Goal: Information Seeking & Learning: Check status

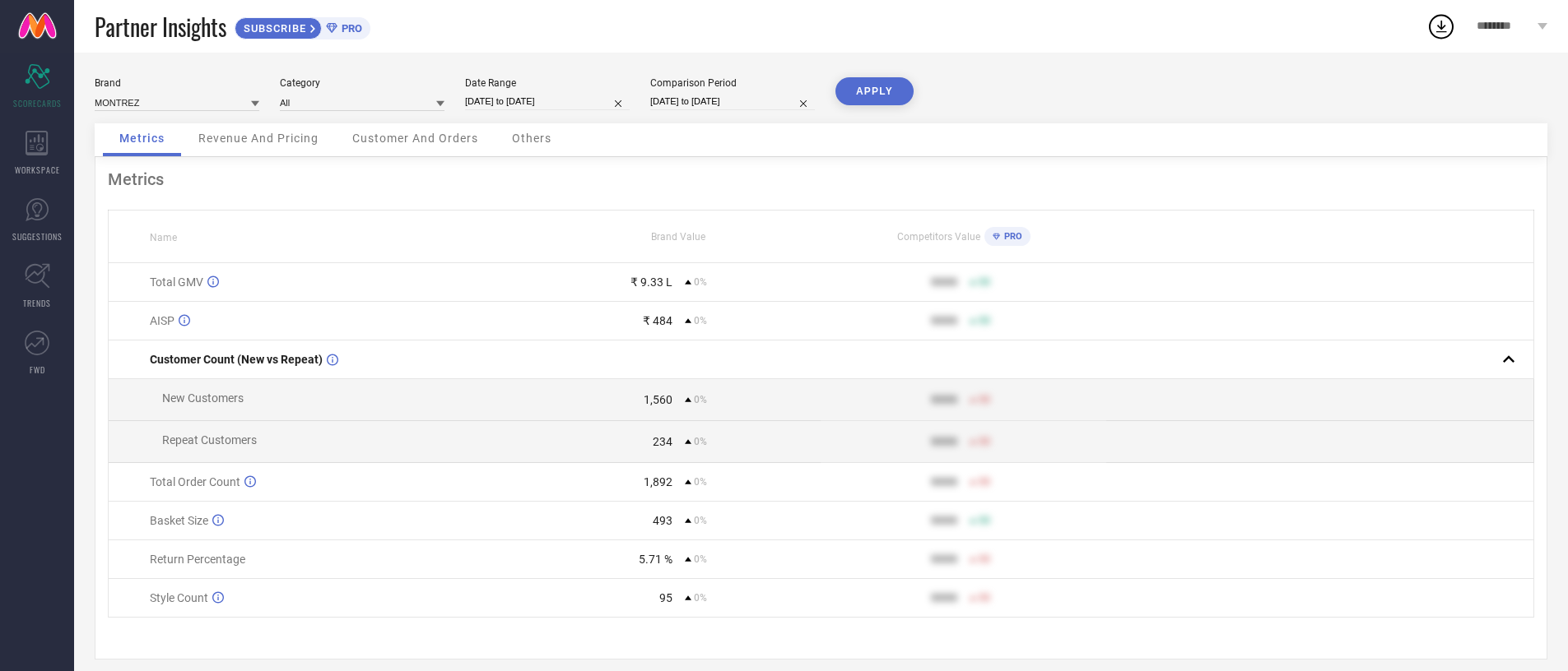
click at [298, 161] on div "Metrics Name Brand Value Competitors Value PRO Total GMV ₹ 9.33 L 0% 9999 50 AI…" at bounding box center [821, 409] width 1453 height 502
click at [296, 138] on span "Revenue And Pricing" at bounding box center [259, 138] width 121 height 13
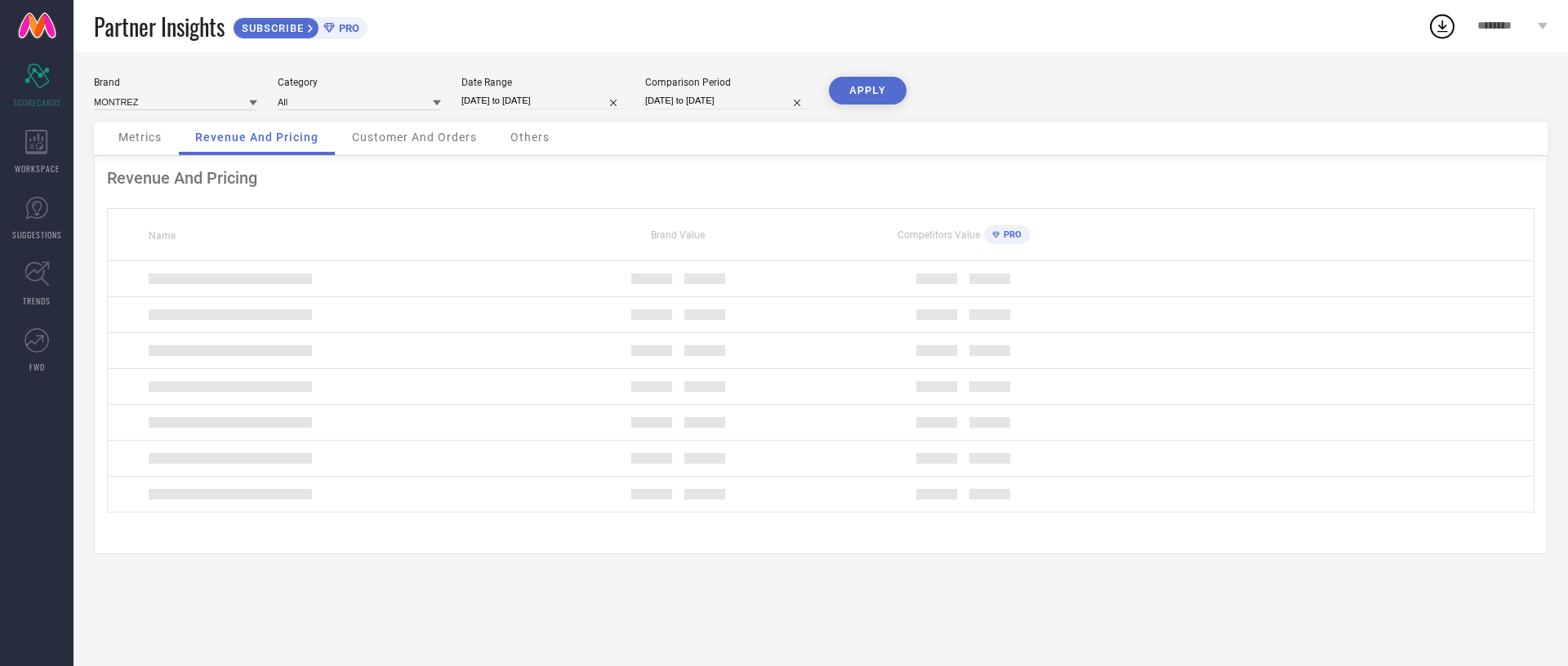
click at [496, 98] on input "[DATE] to [DATE]" at bounding box center [544, 100] width 164 height 17
select select "7"
select select "2025"
select select "8"
select select "2025"
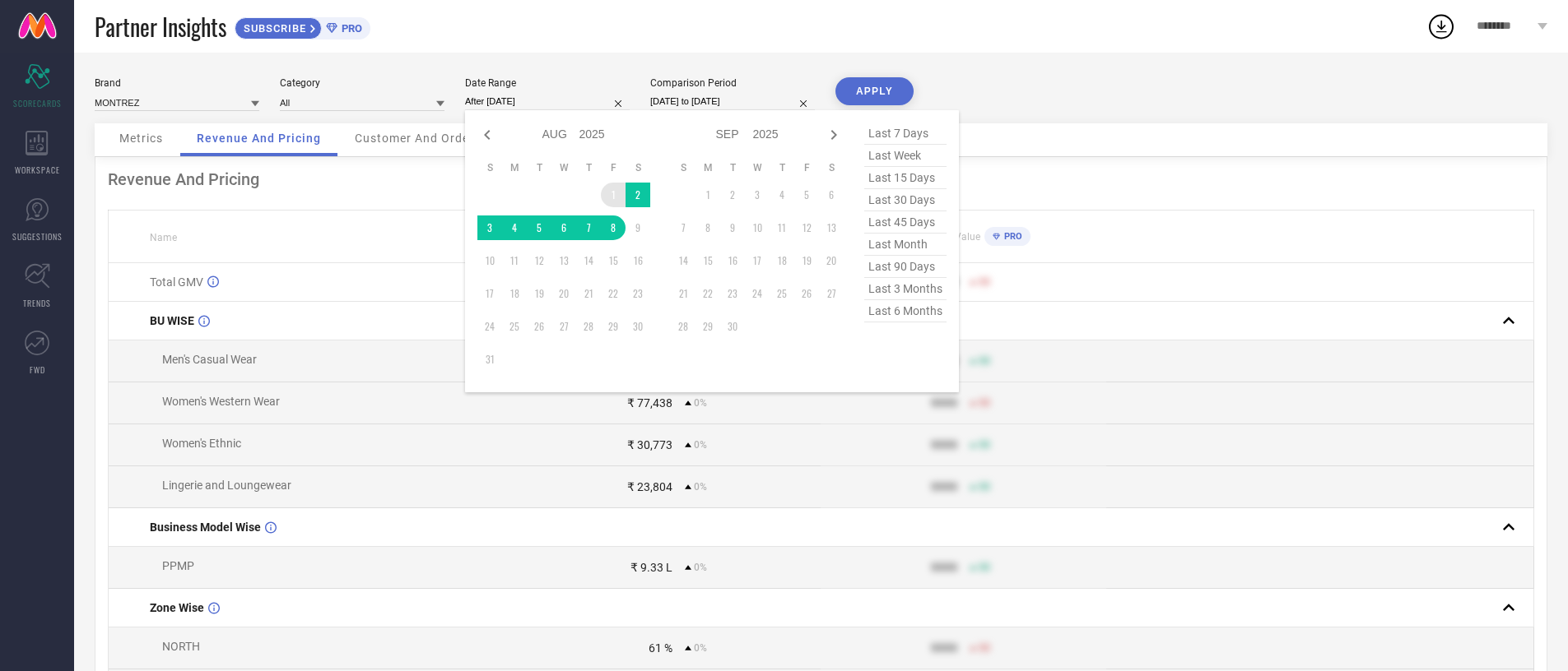
click at [613, 195] on td "1" at bounding box center [613, 195] width 25 height 25
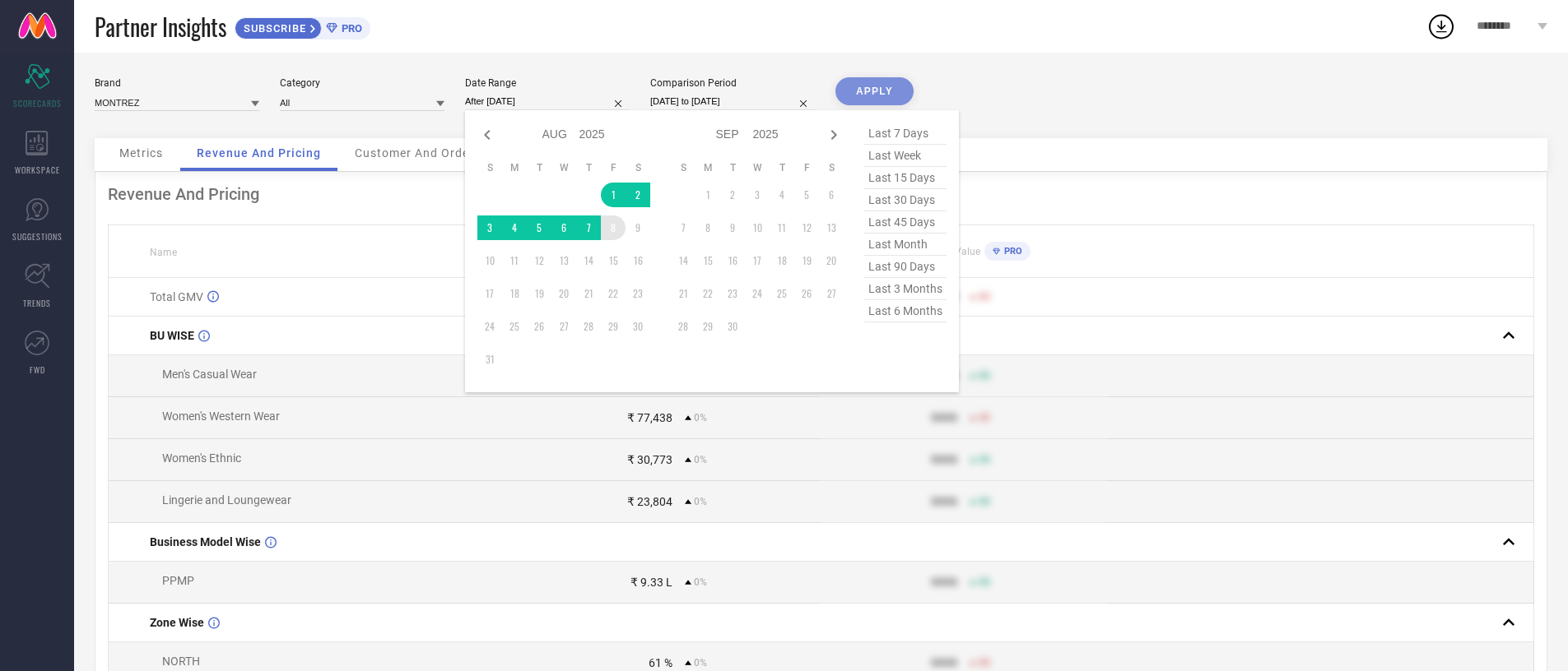
type input "[DATE] to [DATE]"
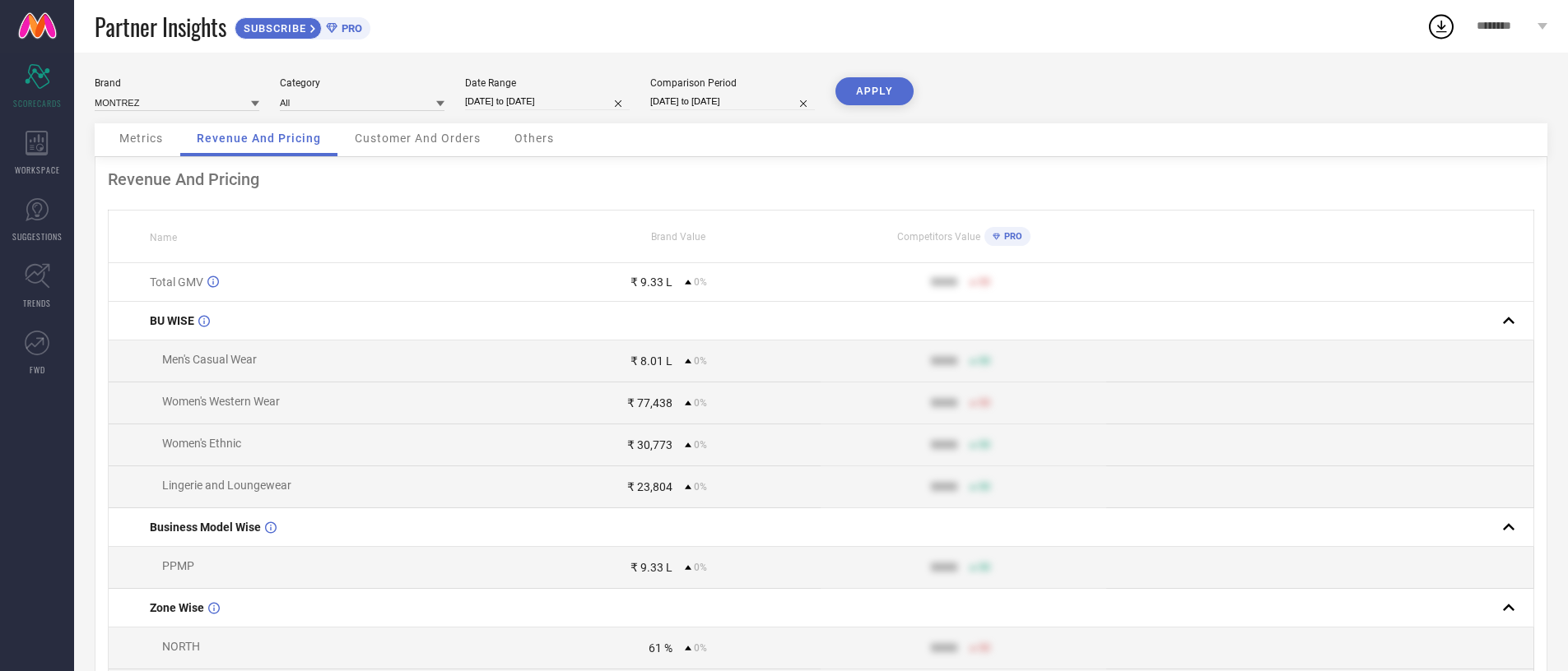
click at [152, 142] on span "Metrics" at bounding box center [141, 138] width 44 height 13
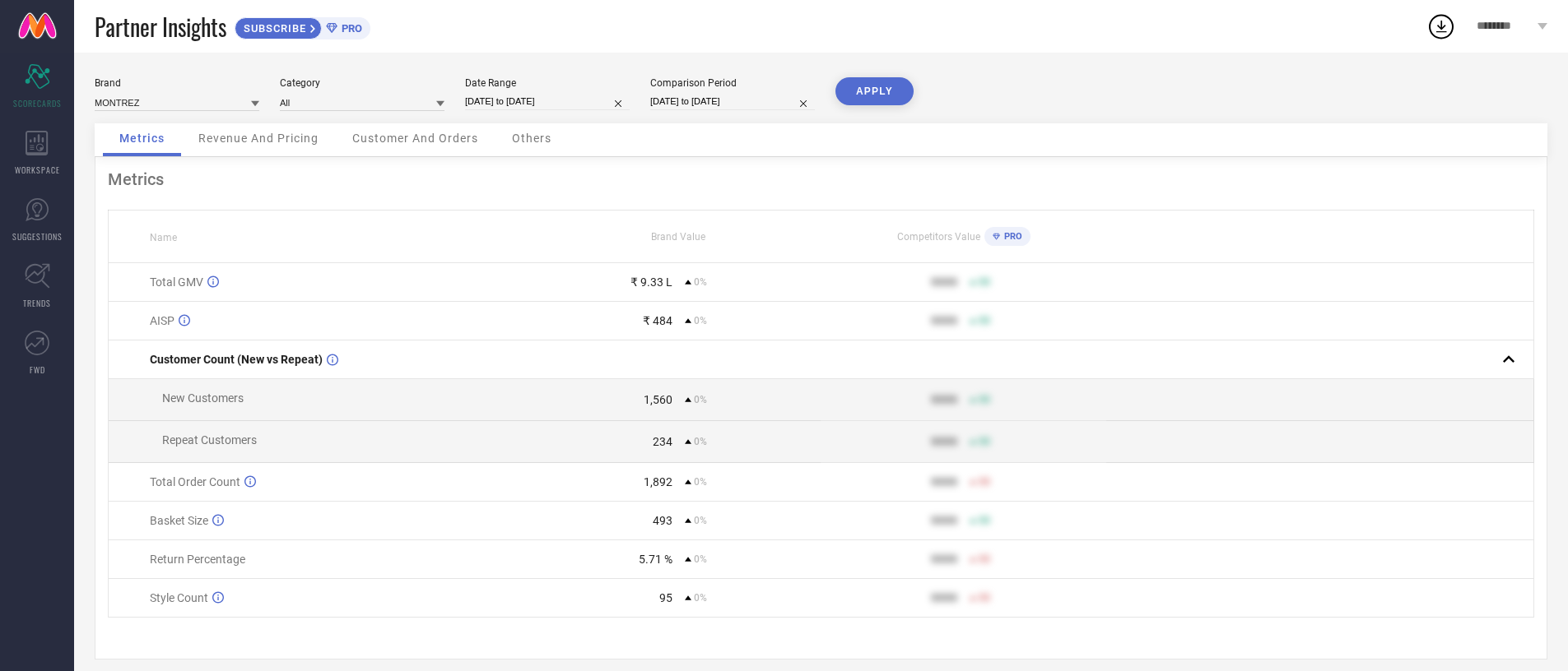
click at [643, 282] on div "₹ 9.33 L" at bounding box center [651, 282] width 42 height 13
click at [664, 400] on div "1,560" at bounding box center [657, 399] width 29 height 13
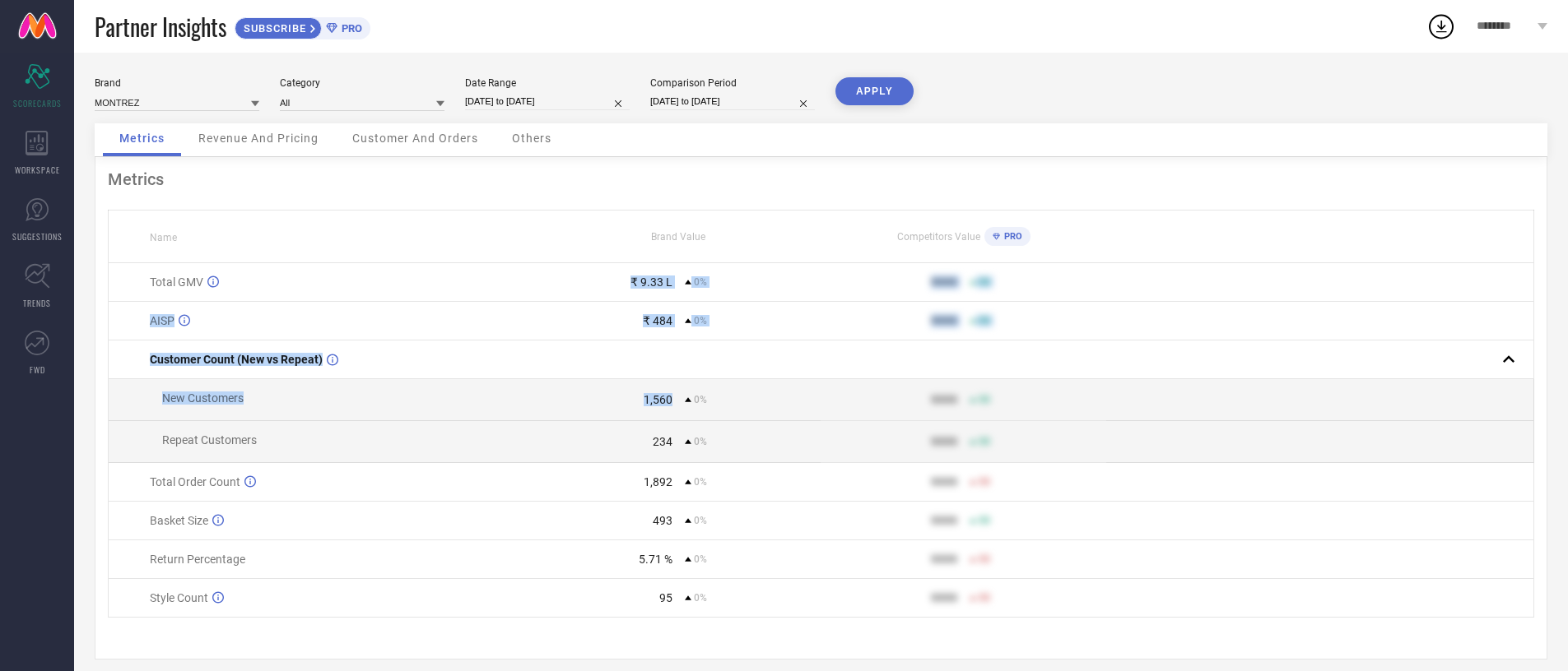
drag, startPoint x: 664, startPoint y: 400, endPoint x: 615, endPoint y: 285, distance: 125.0
click at [615, 285] on tbody "Total GMV ₹ 9.33 L 0% 9999 50 AISP ₹ 484 0% 9999 50 Customer Count (New vs Repe…" at bounding box center [822, 440] width 1426 height 355
click at [615, 285] on div "₹ 9.33 L" at bounding box center [605, 282] width 135 height 13
drag, startPoint x: 615, startPoint y: 285, endPoint x: 631, endPoint y: 385, distance: 101.3
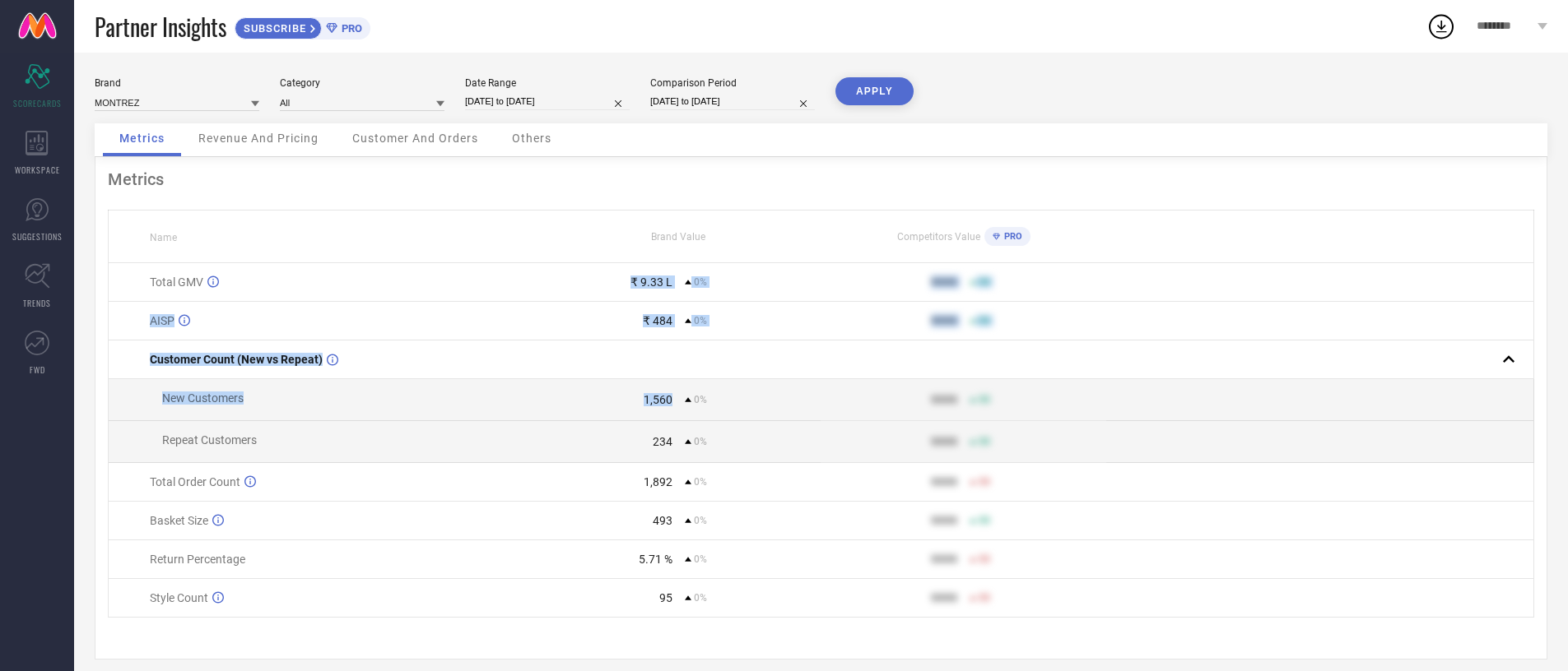
click at [631, 385] on tbody "Total GMV ₹ 9.33 L 0% 9999 50 AISP ₹ 484 0% 9999 50 Customer Count (New vs Repe…" at bounding box center [822, 440] width 1426 height 355
click at [631, 385] on td "1,560 0%" at bounding box center [678, 399] width 285 height 42
drag, startPoint x: 631, startPoint y: 385, endPoint x: 173, endPoint y: 268, distance: 472.7
click at [173, 268] on tbody "Total GMV ₹ 9.33 L 0% 9999 50 AISP ₹ 484 0% 9999 50 Customer Count (New vs Repe…" at bounding box center [822, 440] width 1426 height 355
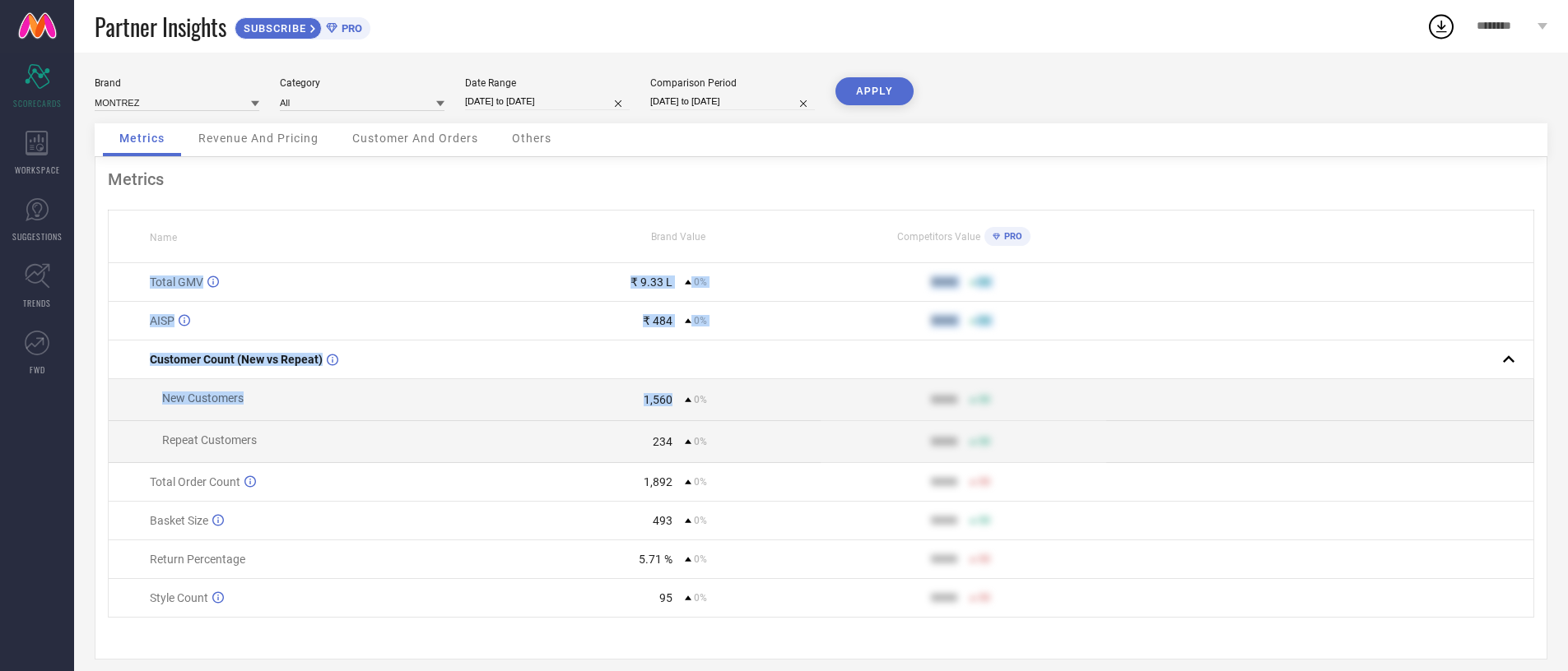
click at [173, 268] on td "Total GMV" at bounding box center [323, 283] width 428 height 39
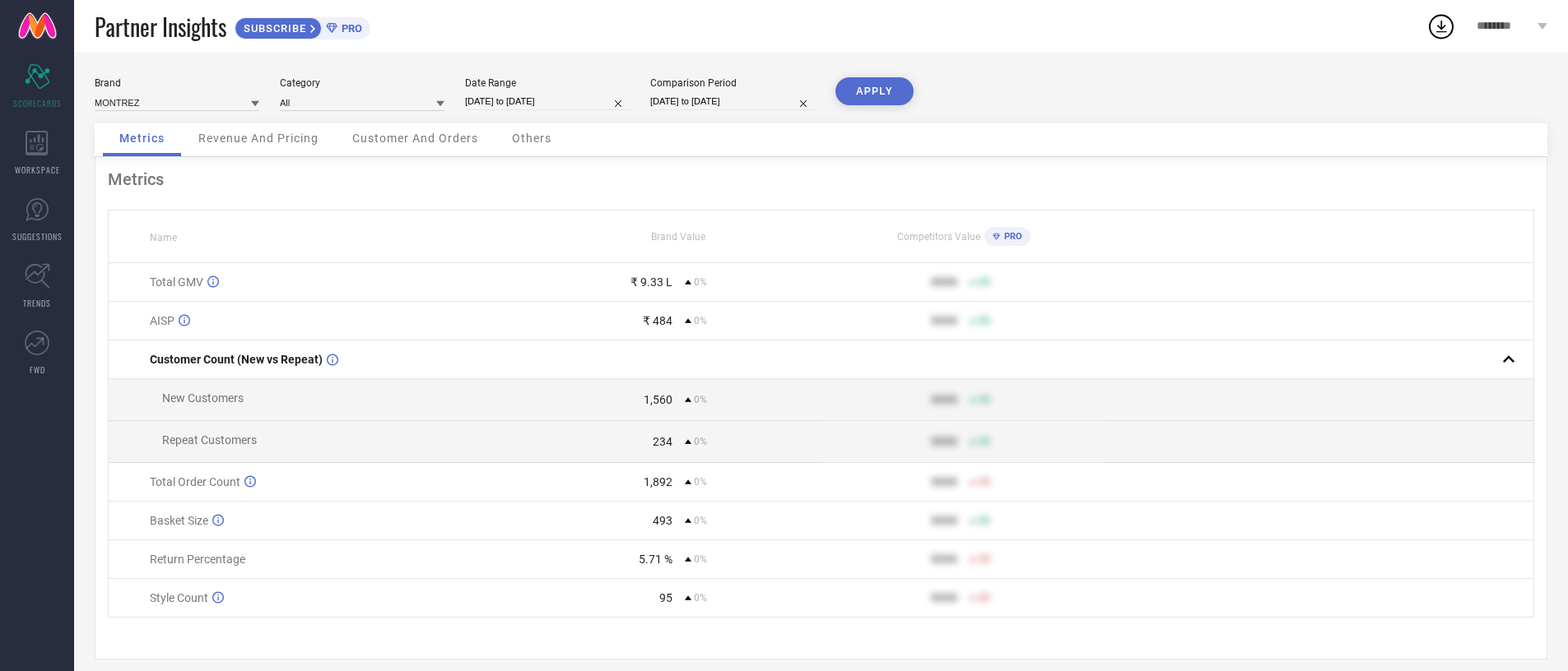
click at [180, 245] on th "Name" at bounding box center [323, 236] width 428 height 53
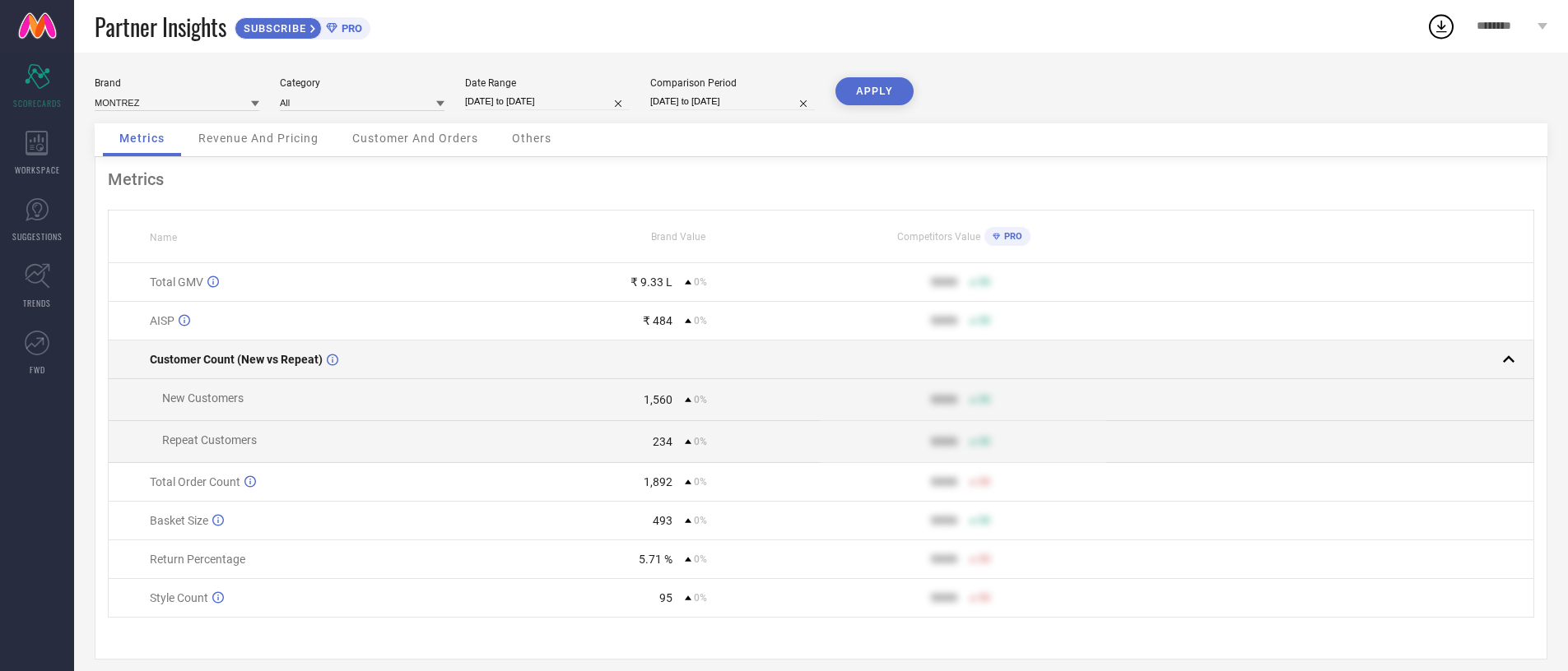
click at [250, 342] on td "Customer Count (New vs Repeat)" at bounding box center [323, 361] width 428 height 39
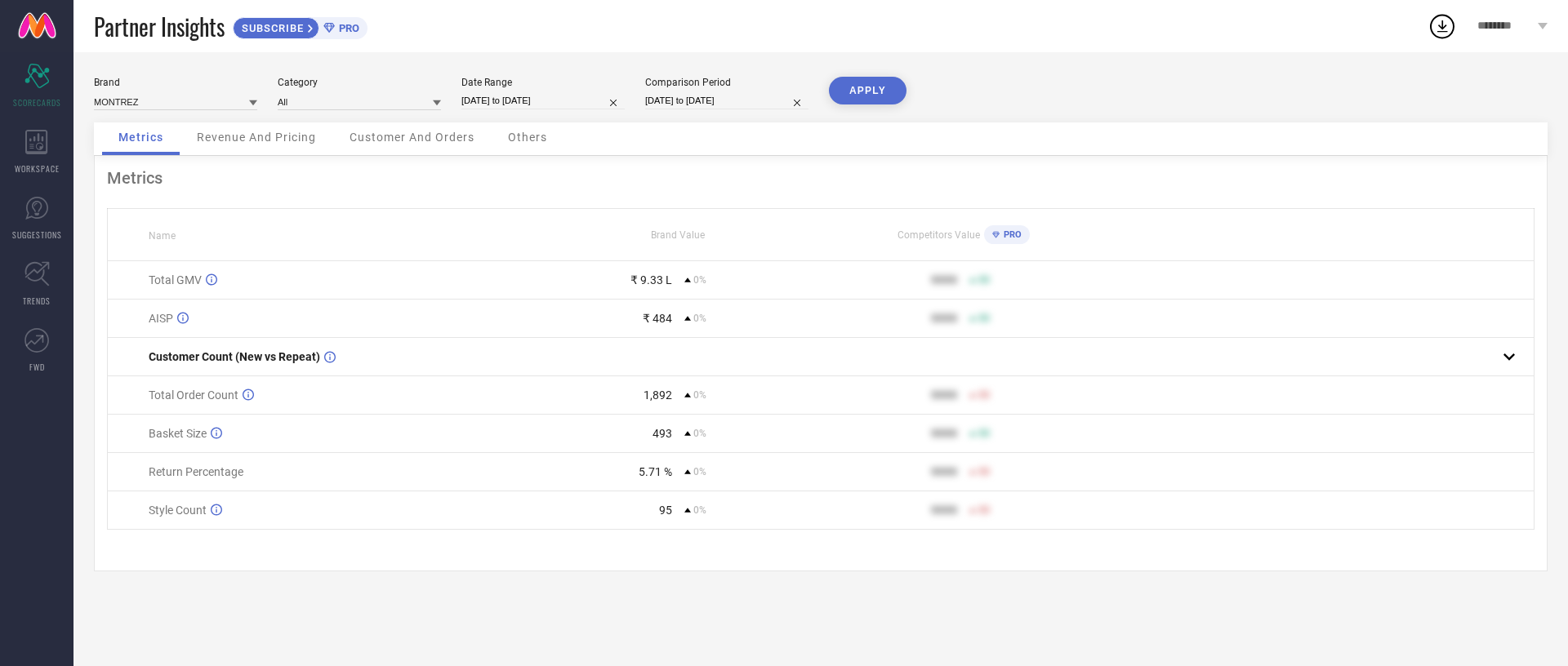
click at [220, 122] on div "Revenue And Pricing" at bounding box center [256, 139] width 152 height 33
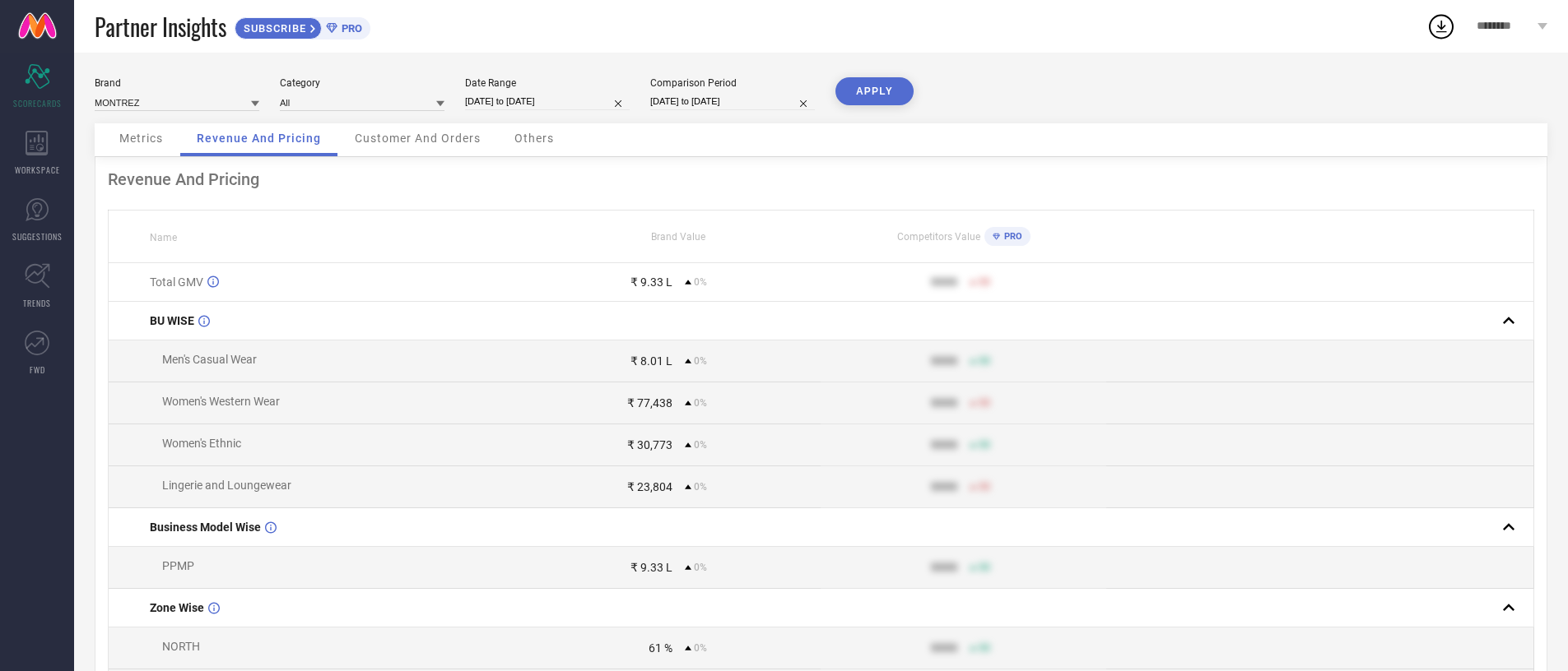
click at [128, 136] on span "Metrics" at bounding box center [141, 138] width 44 height 13
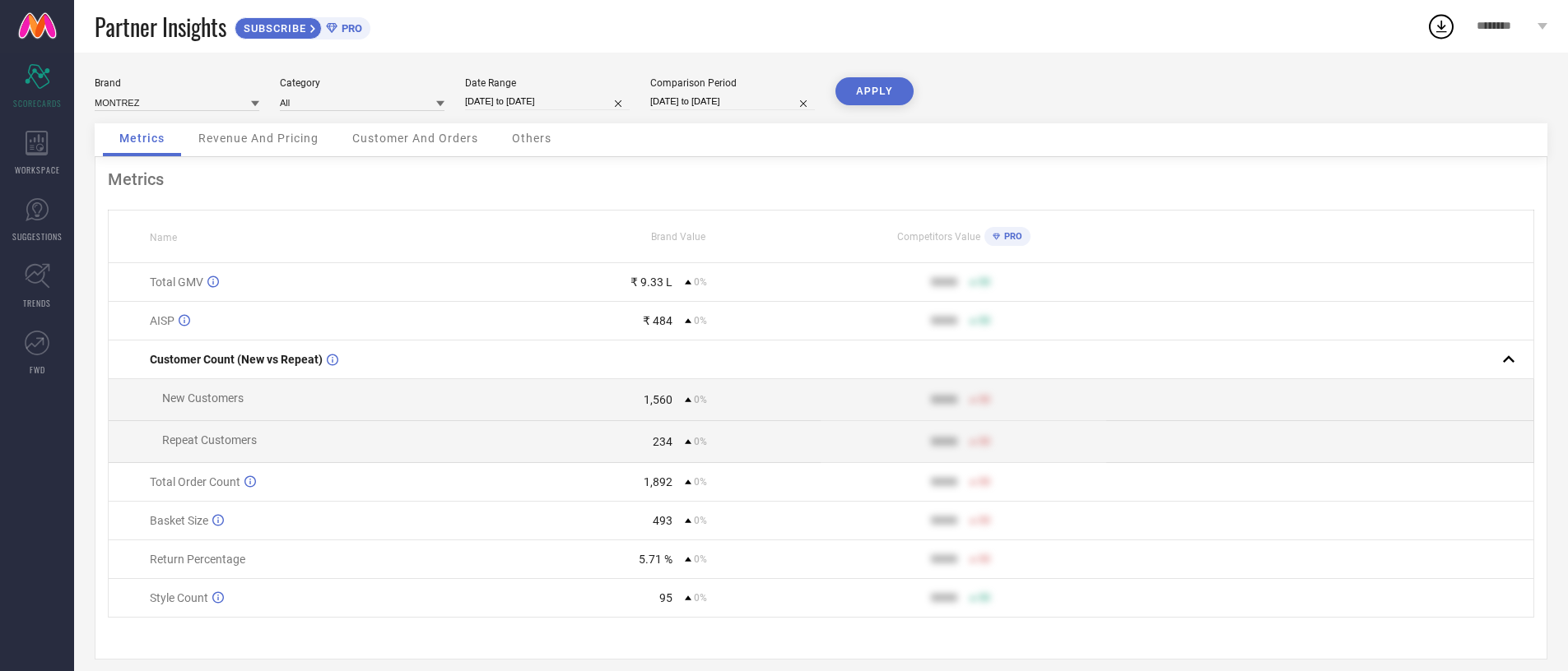
click at [658, 486] on div "1,892" at bounding box center [657, 482] width 29 height 13
click at [376, 139] on span "Customer And Orders" at bounding box center [415, 138] width 126 height 13
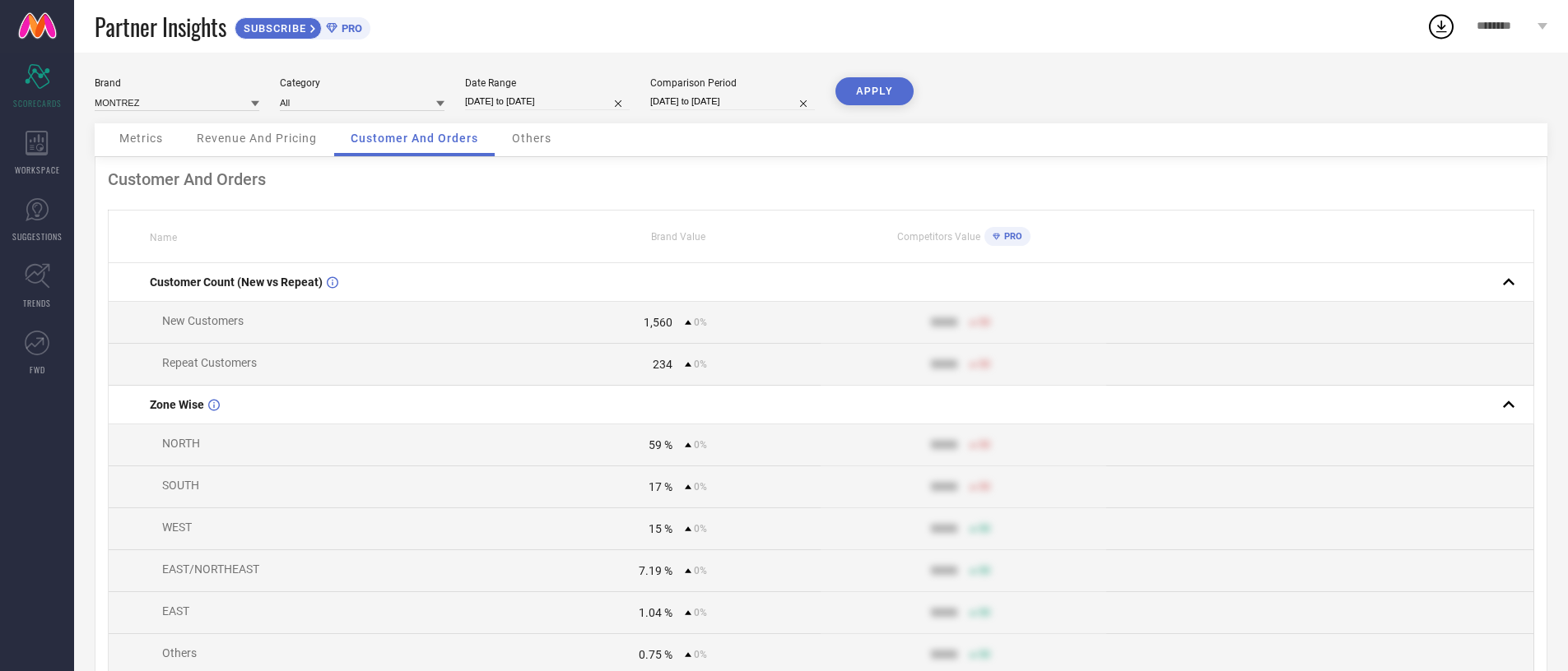
click at [148, 140] on span "Metrics" at bounding box center [141, 138] width 44 height 13
